Goal: Task Accomplishment & Management: Use online tool/utility

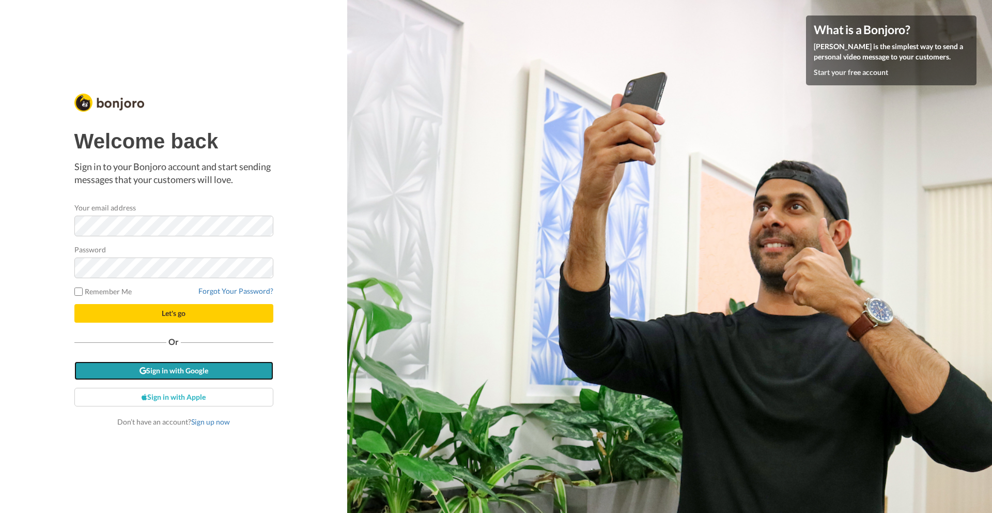
click at [208, 369] on link "Sign in with Google" at bounding box center [173, 370] width 199 height 19
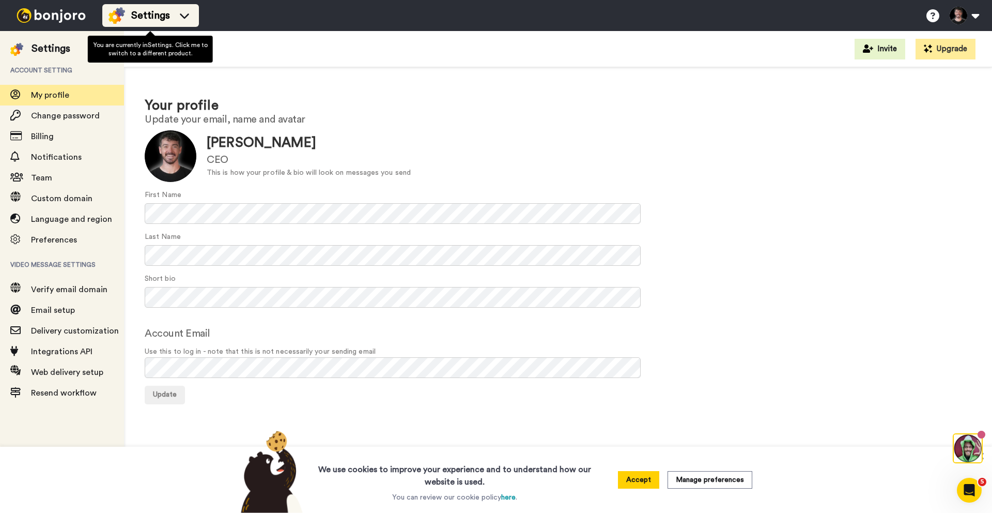
click at [157, 21] on span "Settings" at bounding box center [150, 15] width 39 height 14
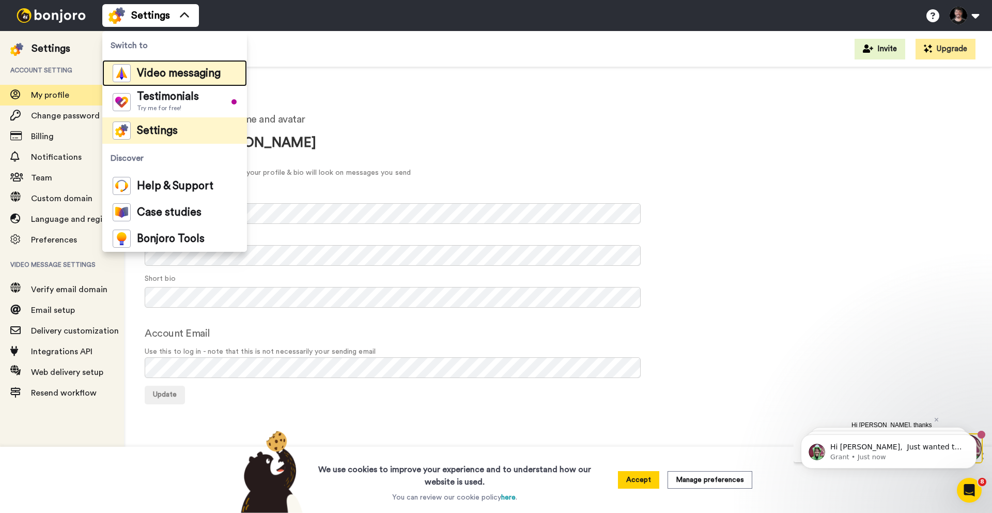
click at [165, 76] on span "Video messaging" at bounding box center [179, 73] width 84 height 10
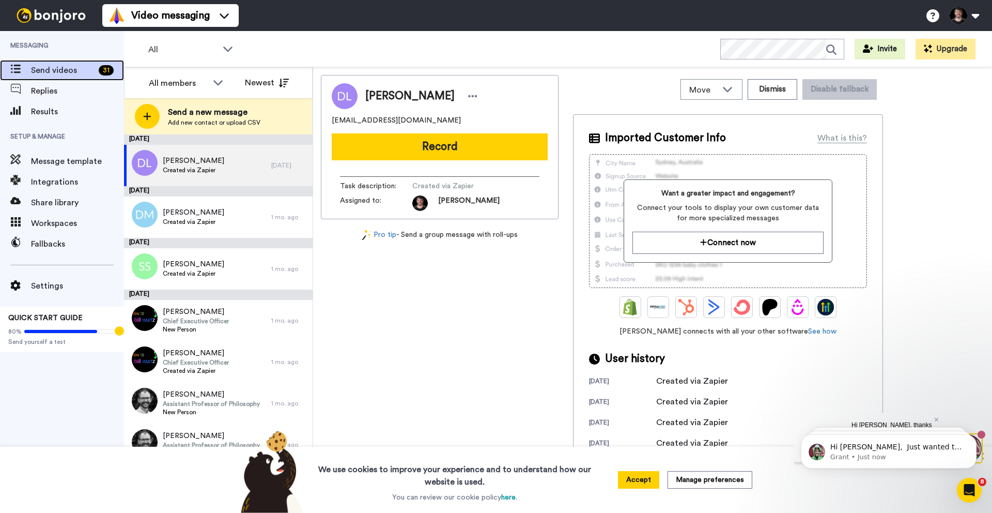
click at [61, 70] on span "Send videos" at bounding box center [63, 70] width 64 height 12
